Goal: Contribute content: Contribute content

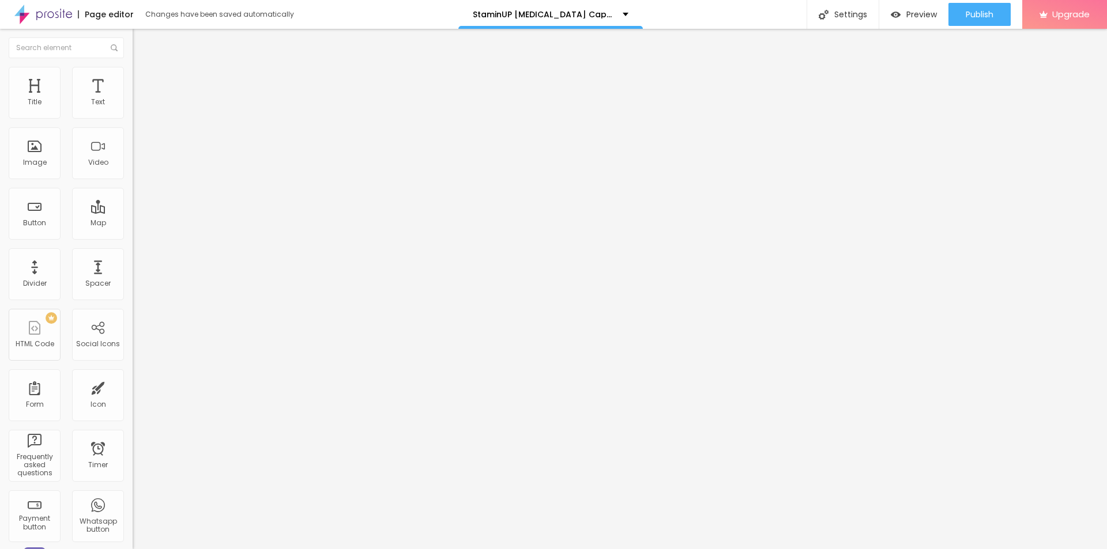
click at [133, 97] on img at bounding box center [136, 93] width 7 height 7
drag, startPoint x: 531, startPoint y: 253, endPoint x: 542, endPoint y: 159, distance: 95.2
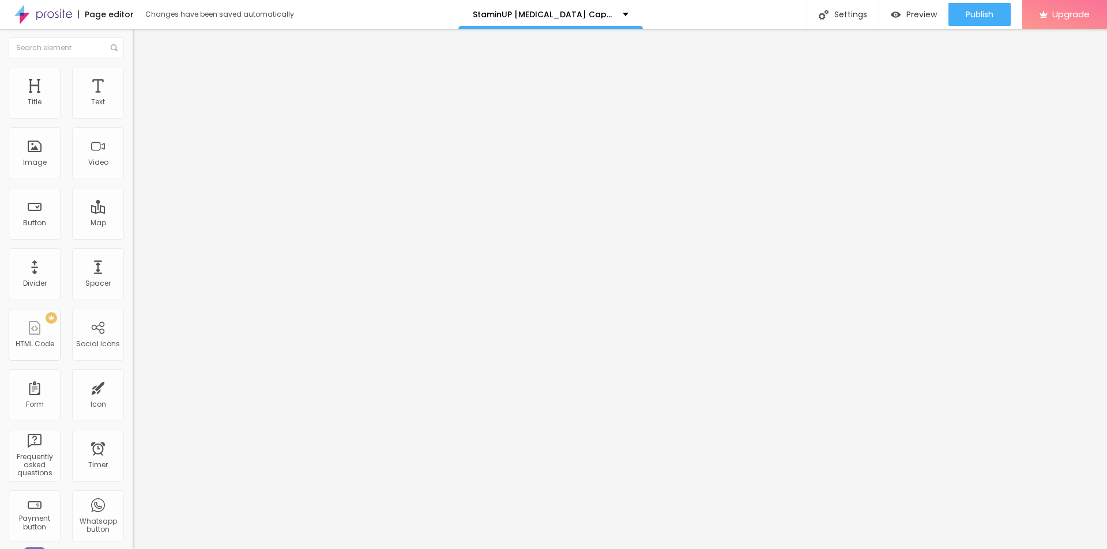
click at [133, 116] on input "text" at bounding box center [202, 111] width 138 height 12
paste input "StaminUP [MEDICAL_DATA] Capsules"
type input "StaminUP [MEDICAL_DATA] Capsules"
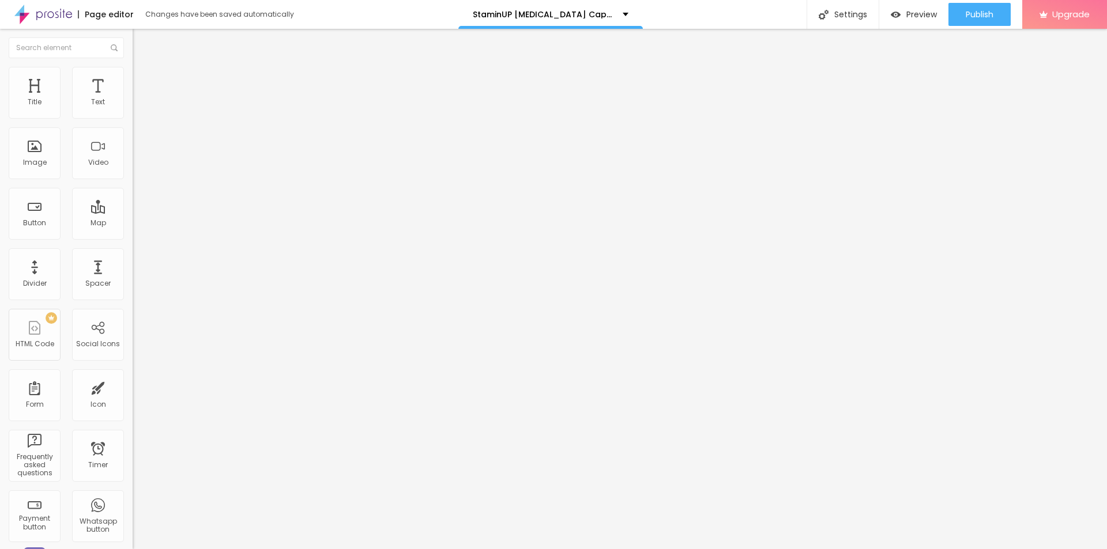
scroll to position [0, 0]
click at [133, 236] on input "https://" at bounding box center [202, 231] width 138 height 12
paste input "[DOMAIN_NAME][URL][MEDICAL_DATA]"
type input "[URL][DOMAIN_NAME][MEDICAL_DATA]"
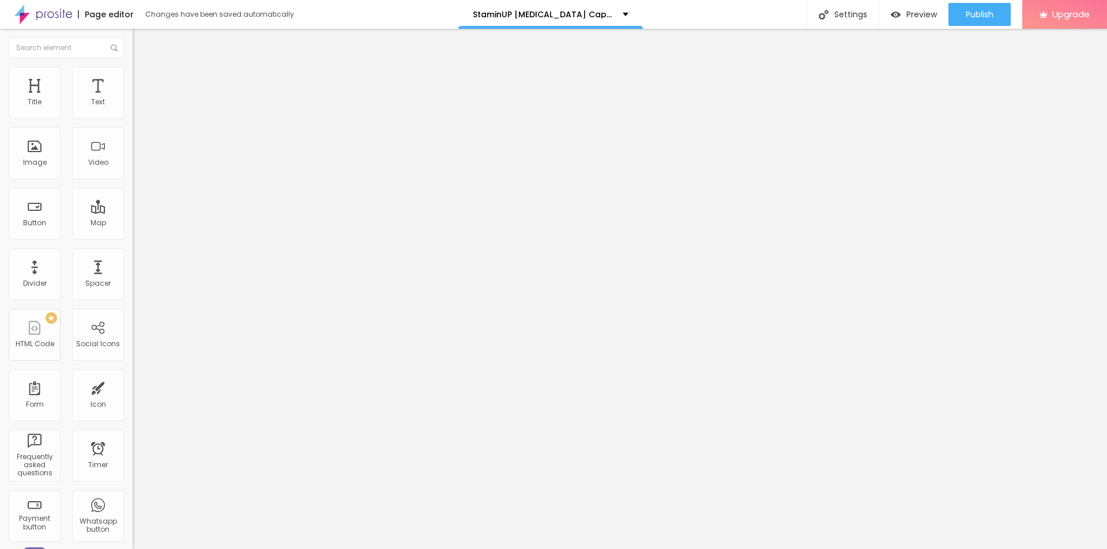
click at [133, 71] on img at bounding box center [138, 72] width 10 height 10
type input "95"
type input "75"
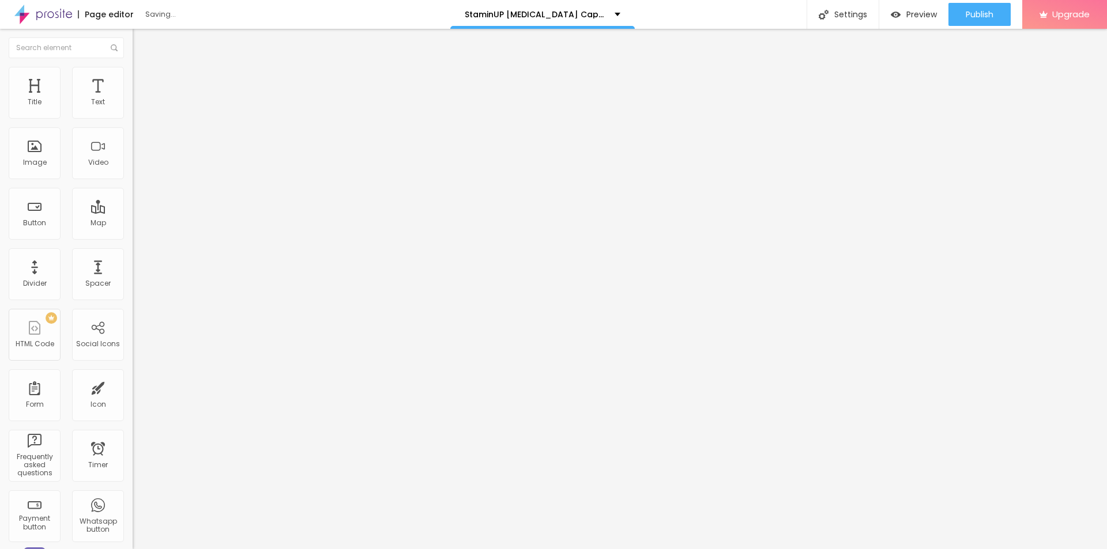
type input "70"
drag, startPoint x: 119, startPoint y: 126, endPoint x: 84, endPoint y: 124, distance: 35.8
type input "70"
click at [133, 118] on input "range" at bounding box center [170, 113] width 74 height 9
click at [133, 171] on button "button" at bounding box center [141, 165] width 16 height 12
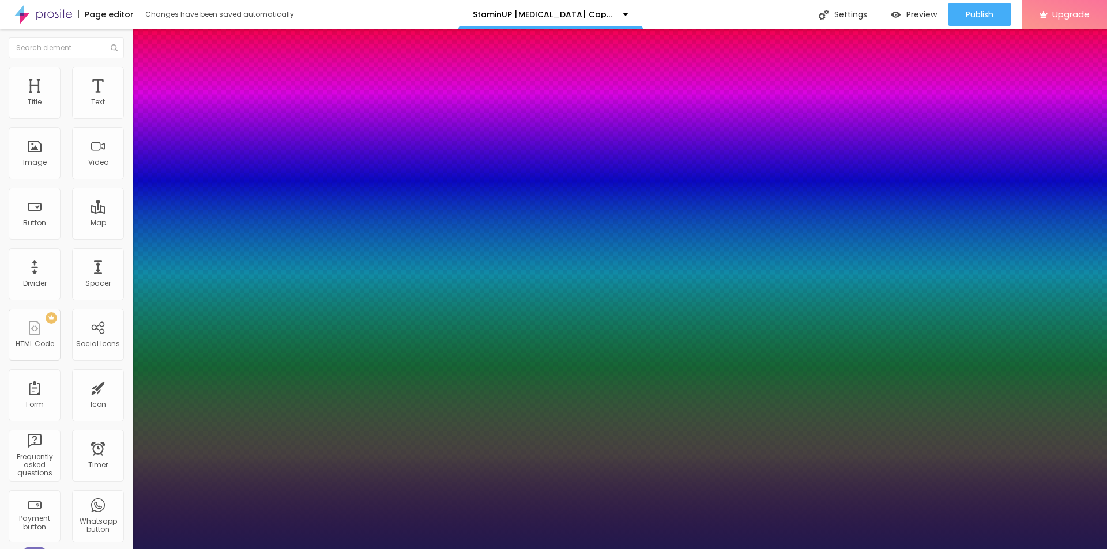
type input "24"
type input "1"
type input "25"
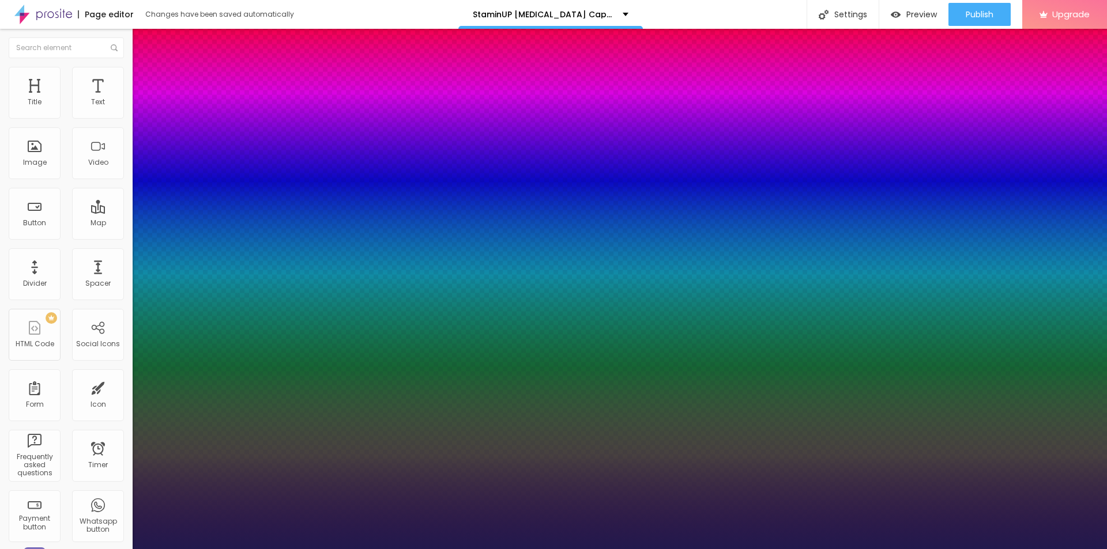
type input "1"
type input "26"
type input "1"
type input "25"
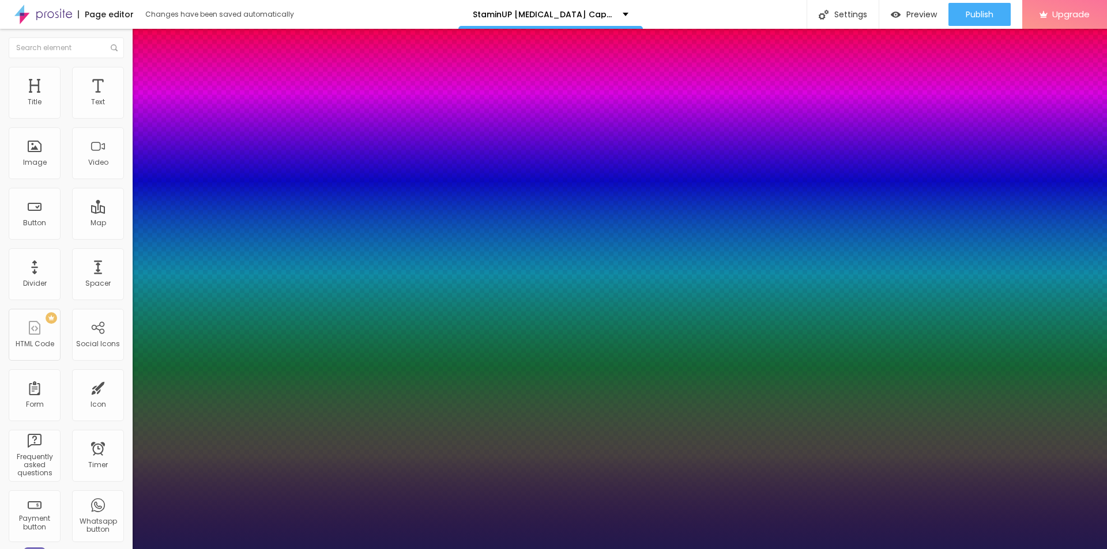
type input "25"
type input "1"
drag, startPoint x: 156, startPoint y: 323, endPoint x: 164, endPoint y: 324, distance: 7.6
type input "25"
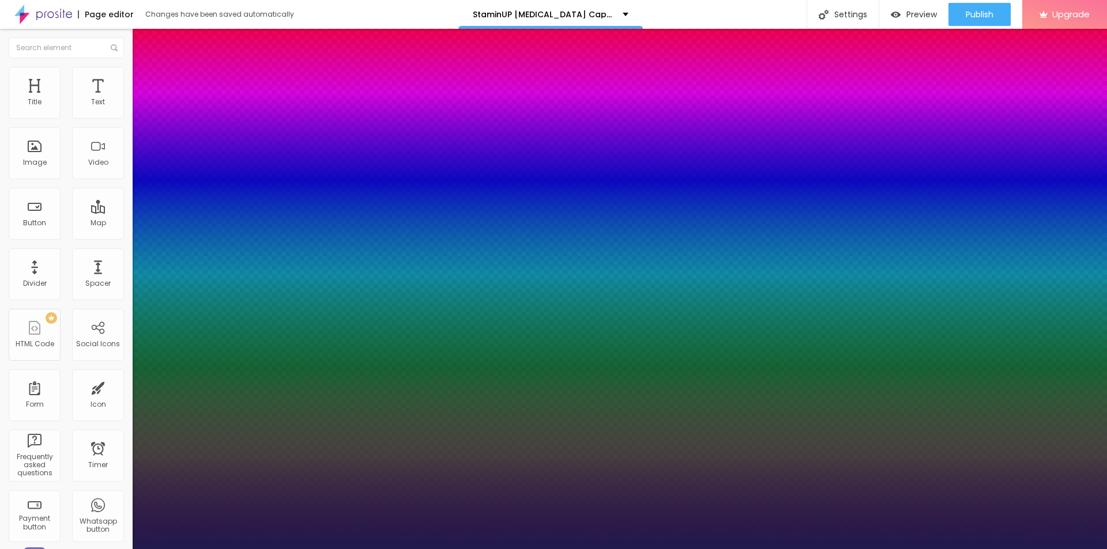
click at [843, 549] on div at bounding box center [553, 549] width 1107 height 0
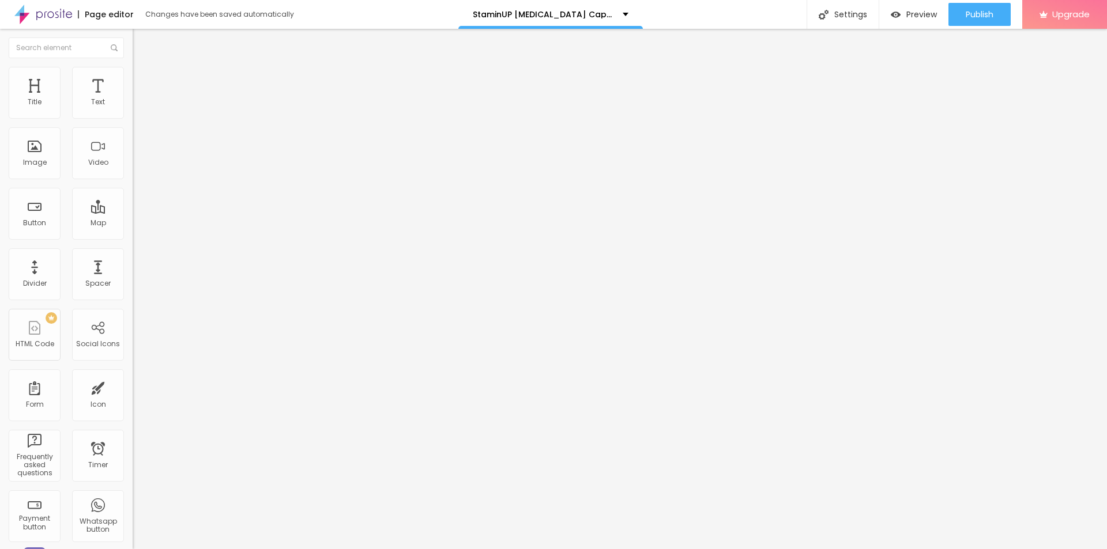
click at [133, 99] on span "Add image" at bounding box center [156, 94] width 47 height 10
click at [133, 236] on input "https://" at bounding box center [202, 231] width 138 height 12
paste input "[DOMAIN_NAME][URL][MEDICAL_DATA]"
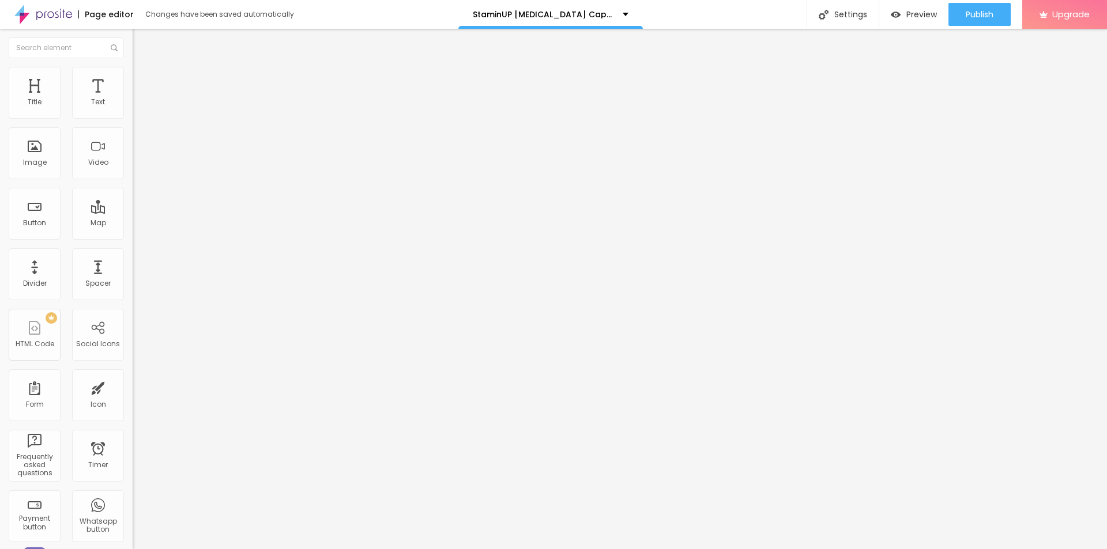
type input "[URL][DOMAIN_NAME][MEDICAL_DATA]"
click at [133, 116] on input "text" at bounding box center [202, 111] width 138 height 12
paste input "StaminUP [MEDICAL_DATA] Capsules"
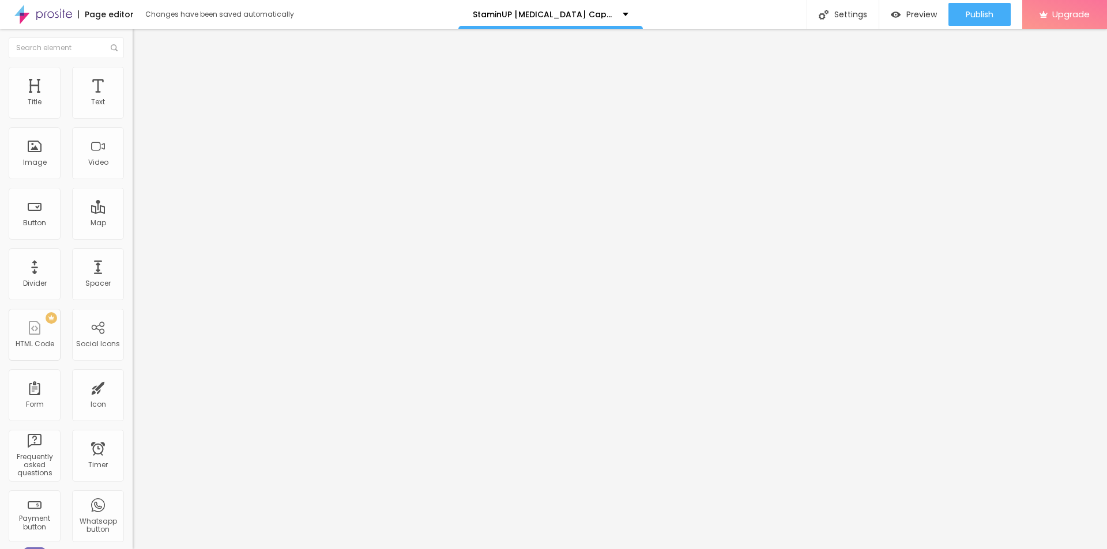
type input "StaminUP [MEDICAL_DATA] Capsules"
click at [133, 67] on img at bounding box center [138, 72] width 10 height 10
type input "95"
type input "90"
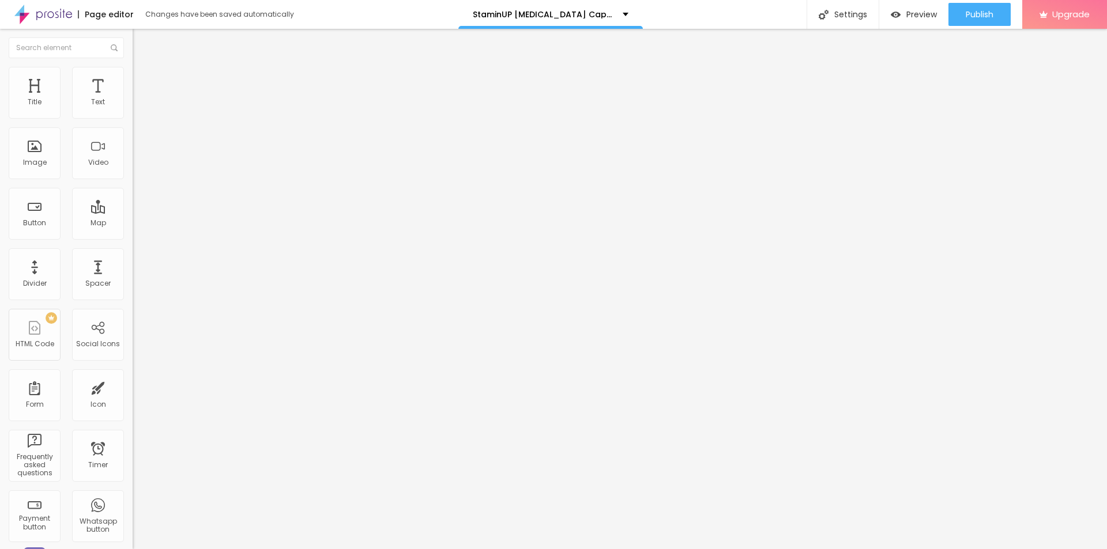
type input "90"
type input "80"
type input "75"
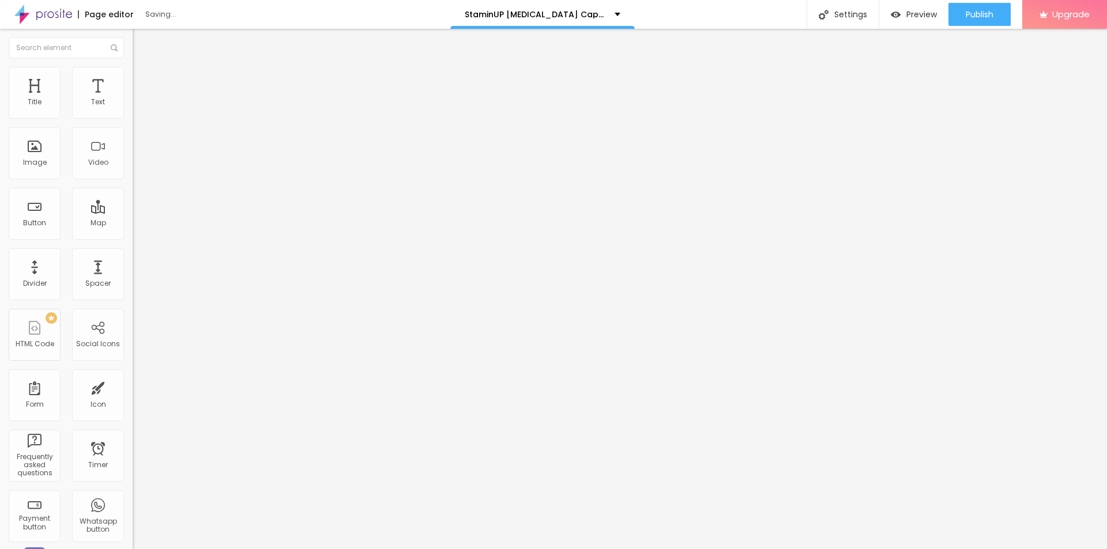
type input "70"
type input "60"
type input "55"
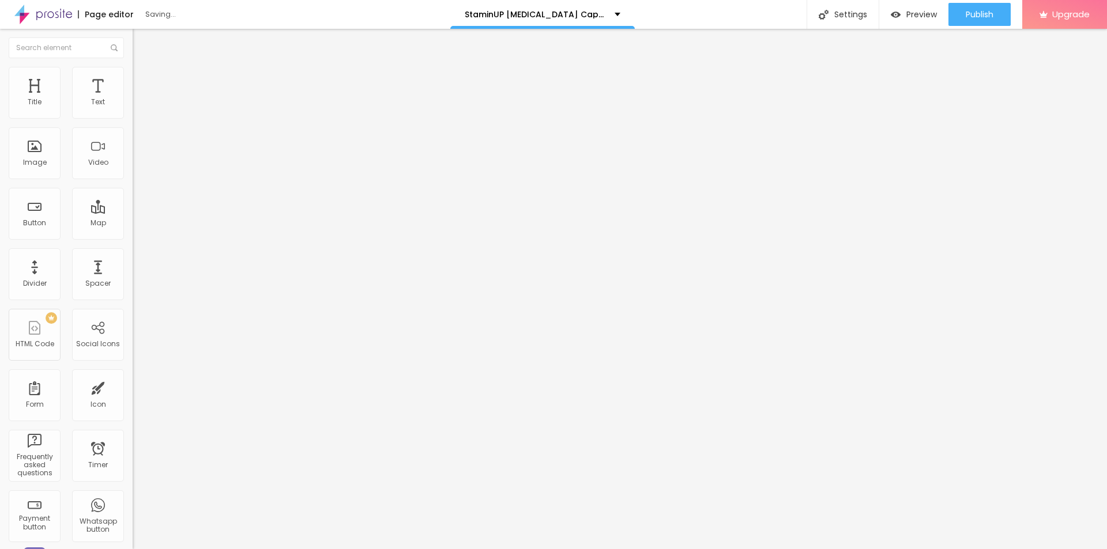
type input "55"
type input "50"
type input "45"
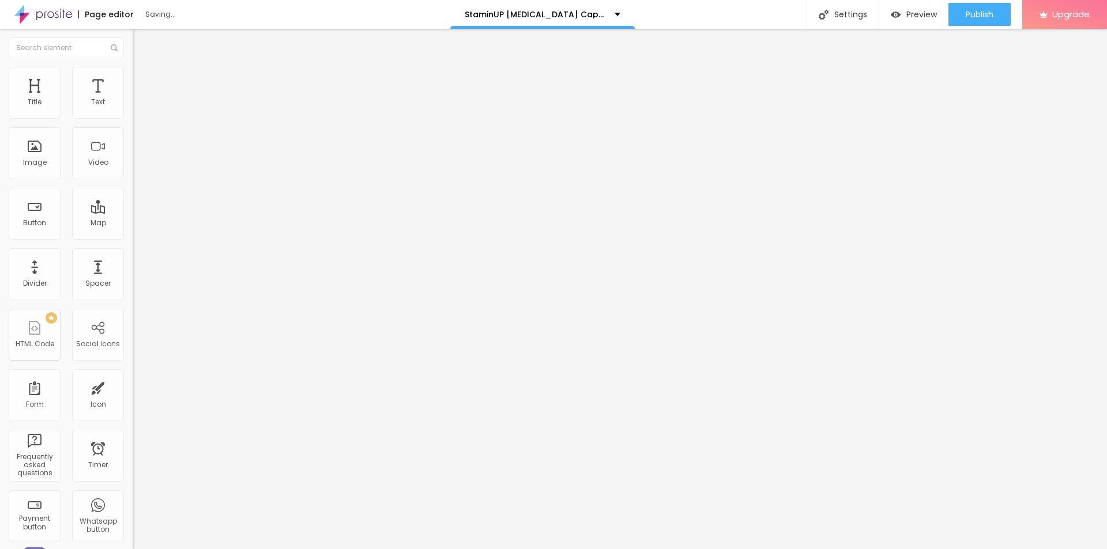
type input "40"
type input "30"
type input "25"
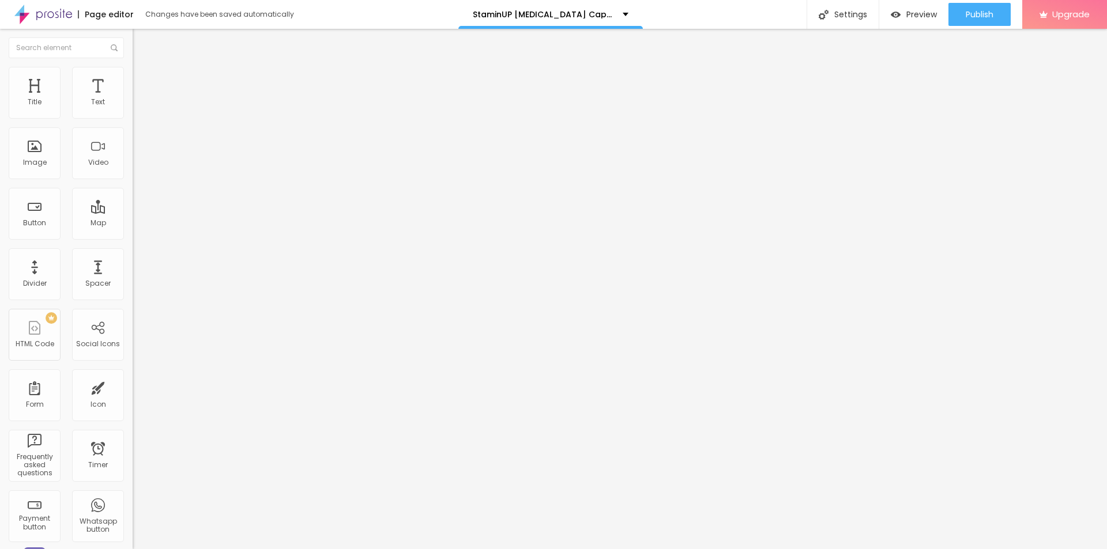
type input "25"
type input "20"
type input "15"
drag, startPoint x: 121, startPoint y: 123, endPoint x: 20, endPoint y: 119, distance: 101.0
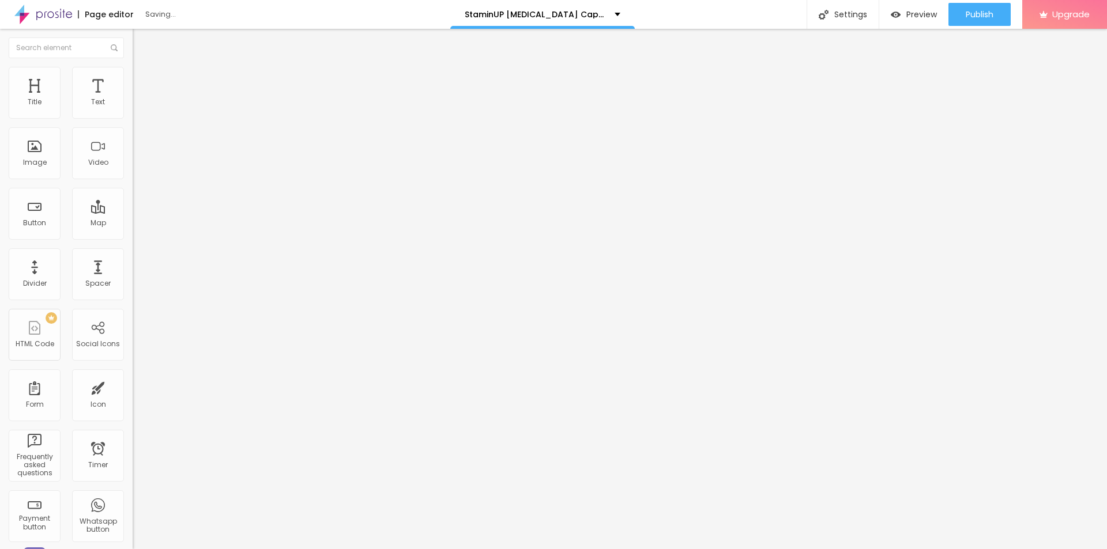
type input "15"
click at [133, 118] on input "range" at bounding box center [170, 113] width 74 height 9
click at [133, 99] on span "Add image" at bounding box center [156, 94] width 47 height 10
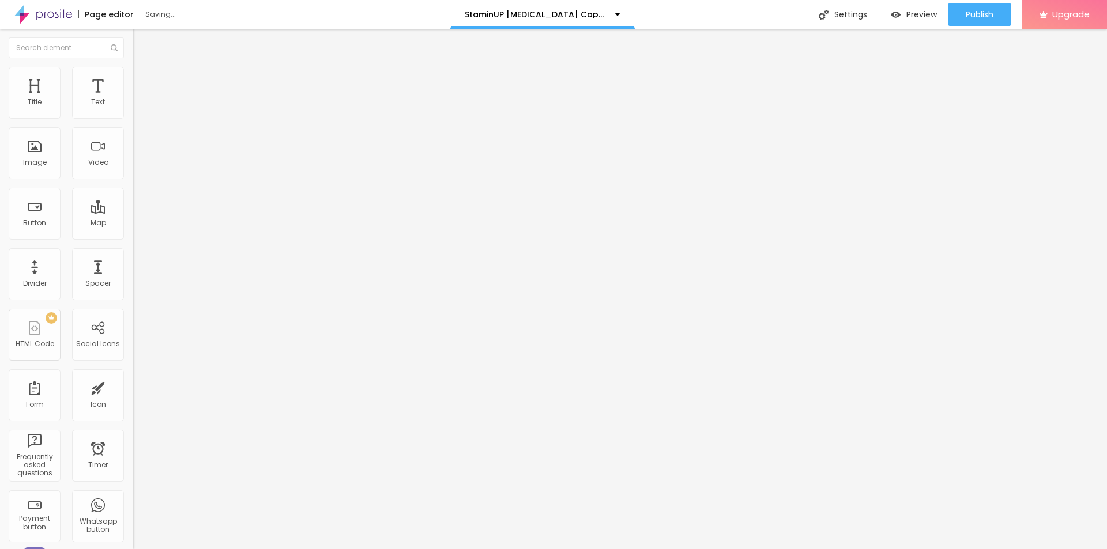
click at [133, 236] on input "https://" at bounding box center [202, 231] width 138 height 12
paste input "[DOMAIN_NAME][URL][MEDICAL_DATA]"
type input "[URL][DOMAIN_NAME][MEDICAL_DATA]"
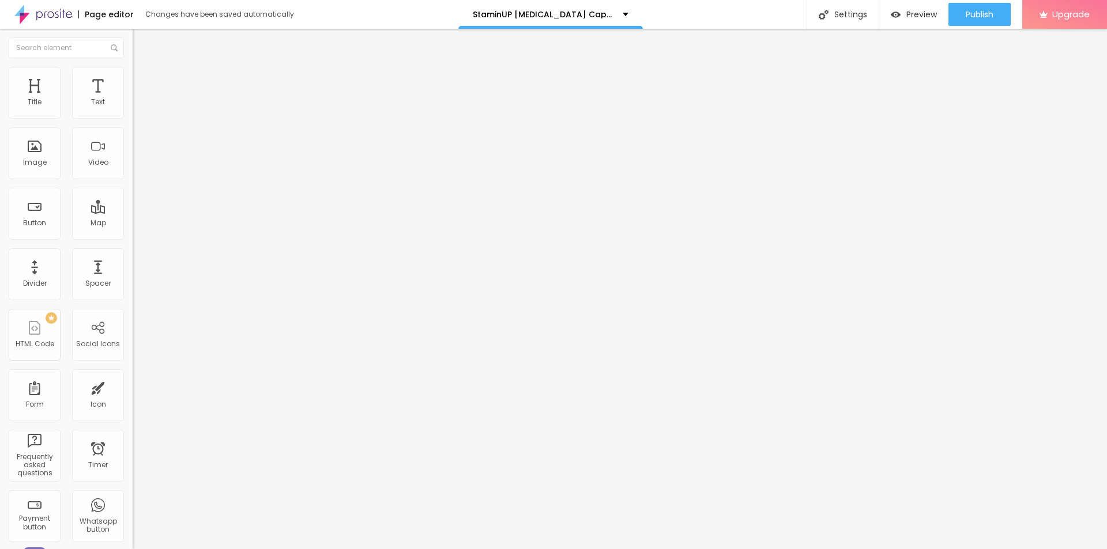
click at [133, 116] on input "text" at bounding box center [202, 111] width 138 height 12
paste input "StaminUP [MEDICAL_DATA] Capsules"
type input "StaminUP [MEDICAL_DATA] Capsules"
click at [133, 76] on li "Style" at bounding box center [199, 73] width 133 height 12
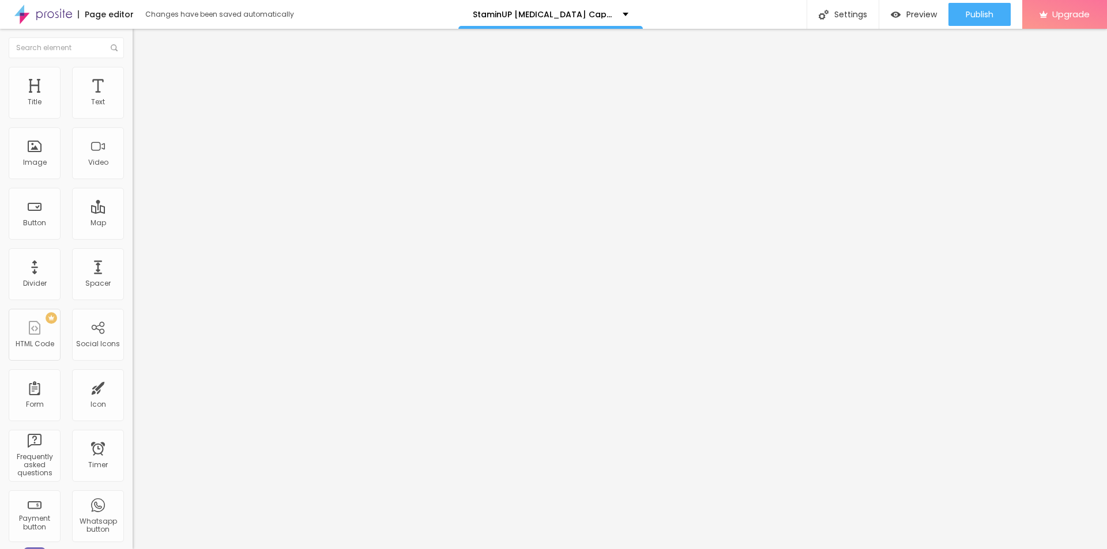
scroll to position [0, 0]
type input "90"
type input "85"
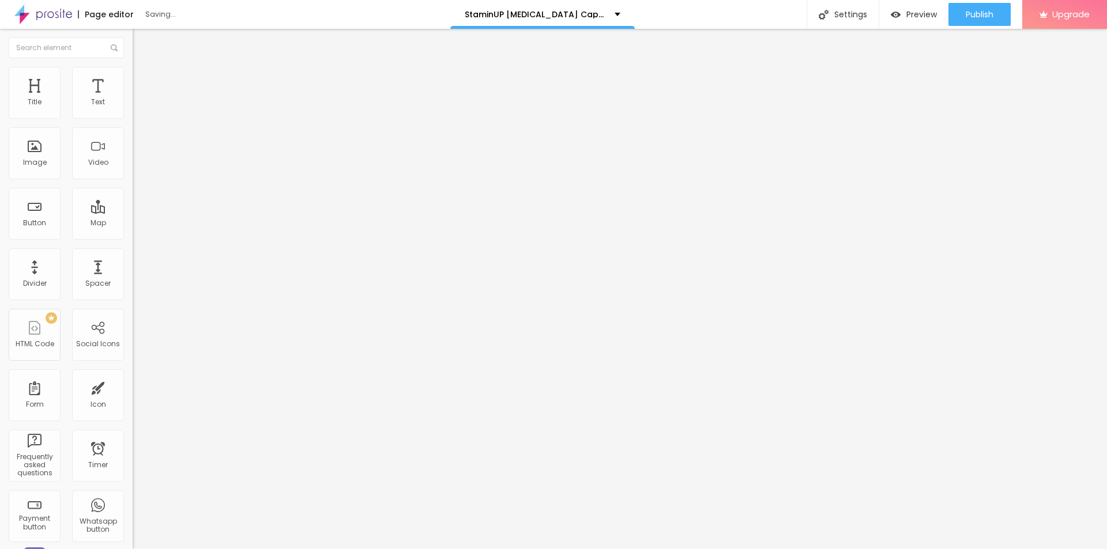
type input "80"
type input "70"
type input "55"
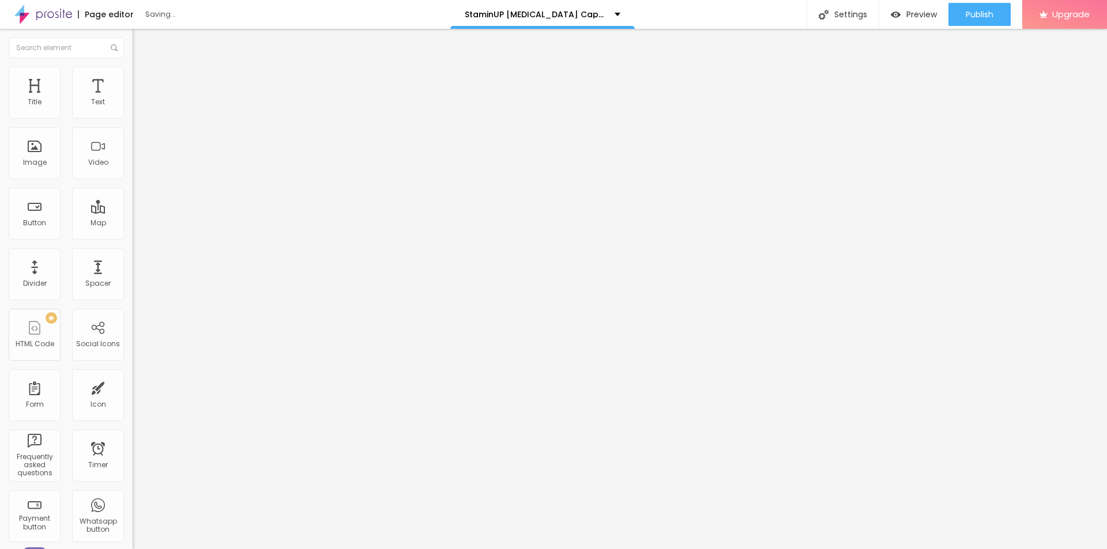
type input "55"
type input "50"
type input "45"
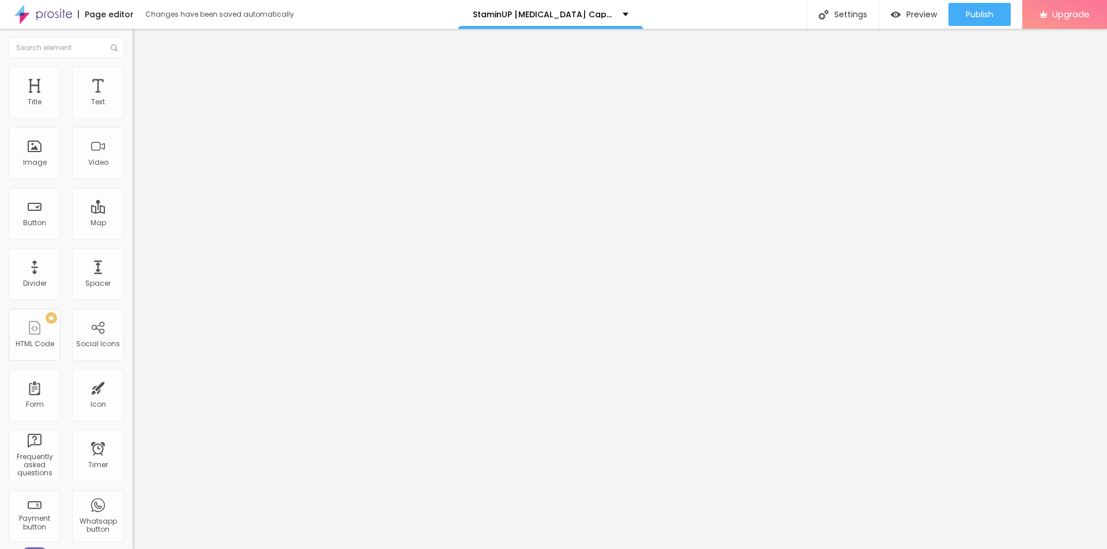
type input "40"
type input "45"
drag, startPoint x: 108, startPoint y: 122, endPoint x: 54, endPoint y: 124, distance: 54.2
type input "45"
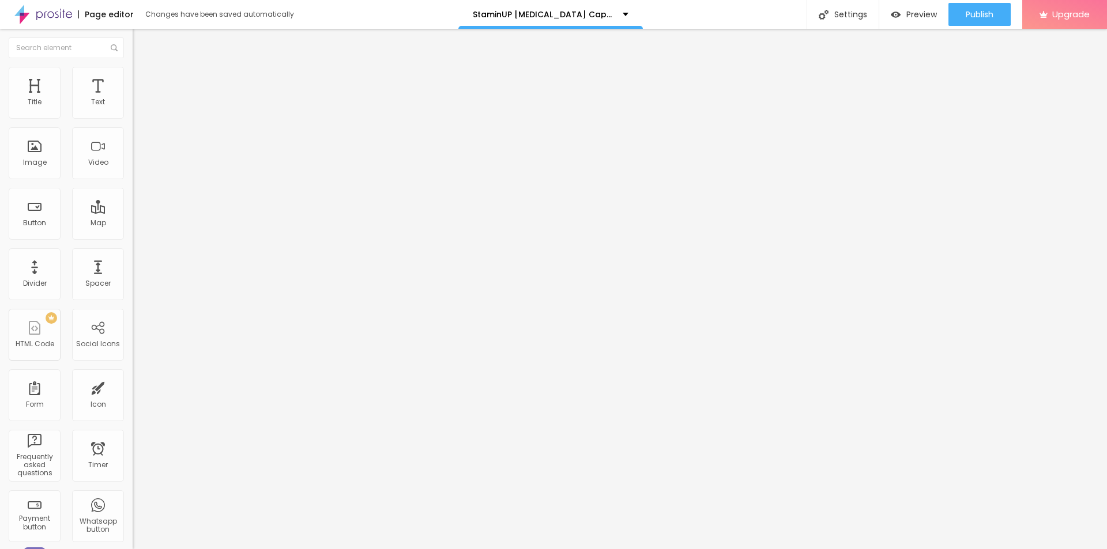
click at [133, 118] on input "range" at bounding box center [170, 113] width 74 height 9
click at [981, 22] on div "Publish" at bounding box center [980, 14] width 28 height 23
click at [924, 80] on link "View page" at bounding box center [946, 80] width 104 height 7
